Goal: Find specific page/section: Find specific page/section

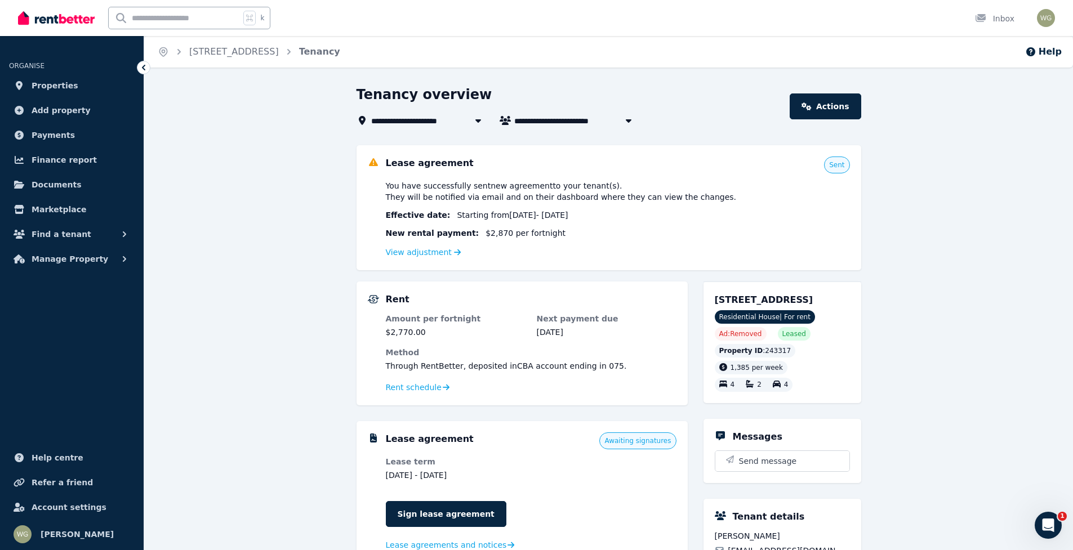
click at [629, 118] on icon "button" at bounding box center [628, 120] width 11 height 9
type input "**********"
click at [604, 140] on span "[PERSON_NAME] and [PERSON_NAME]" at bounding box center [578, 141] width 114 height 11
click at [252, 51] on link "[STREET_ADDRESS]" at bounding box center [234, 51] width 90 height 11
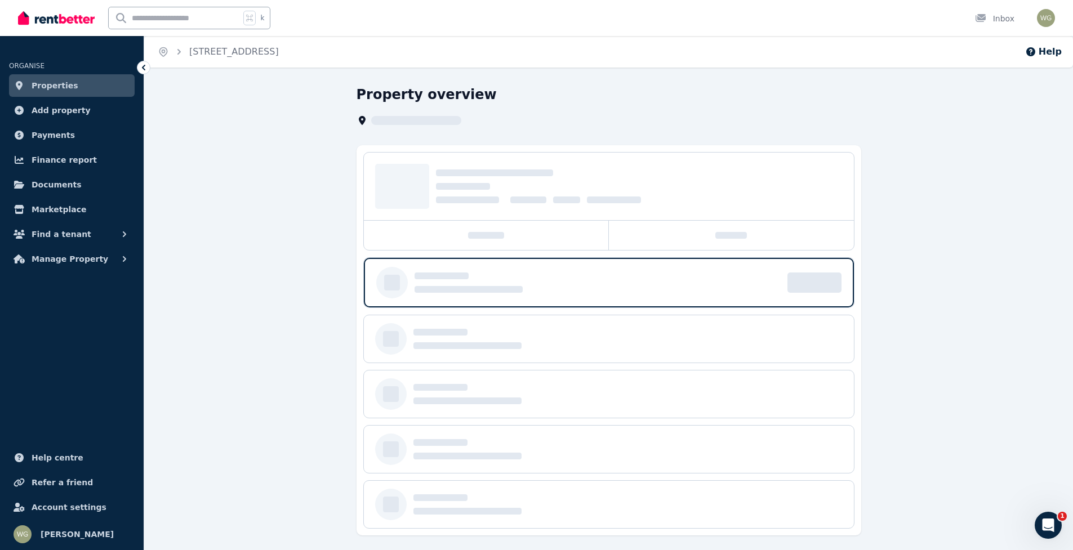
click at [272, 205] on div "Property overview" at bounding box center [608, 321] width 929 height 470
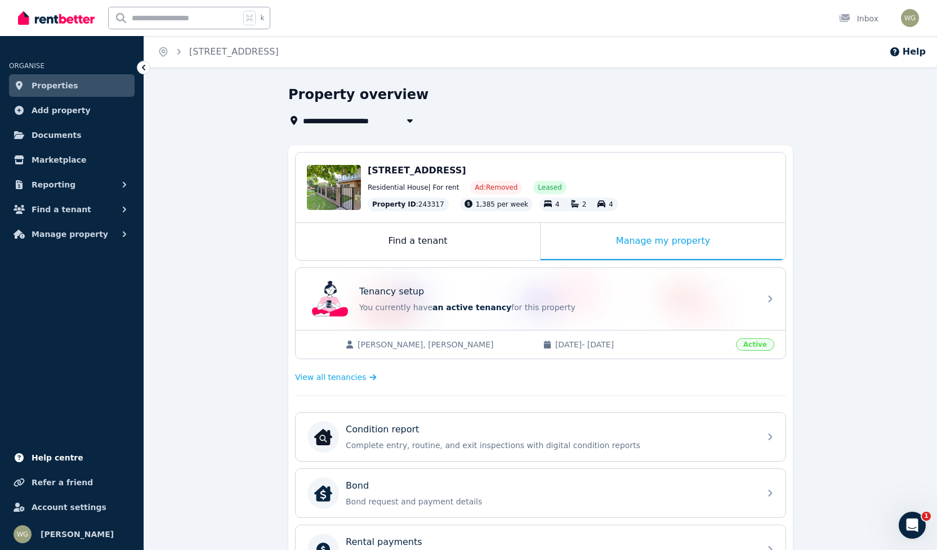
click at [51, 460] on span "Help centre" at bounding box center [58, 458] width 52 height 14
